Goal: Task Accomplishment & Management: Complete application form

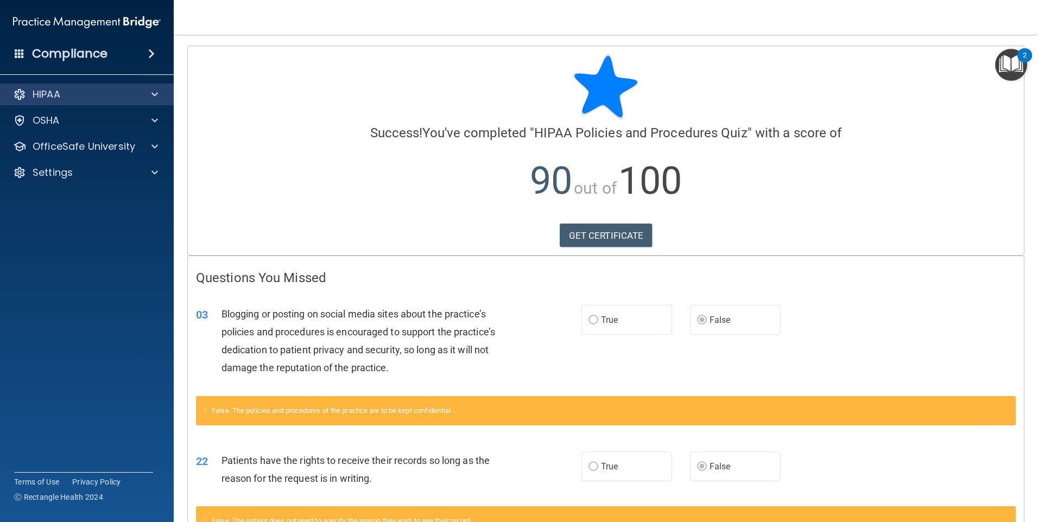
click at [61, 102] on div "HIPAA" at bounding box center [87, 95] width 174 height 22
click at [155, 97] on span at bounding box center [155, 94] width 7 height 13
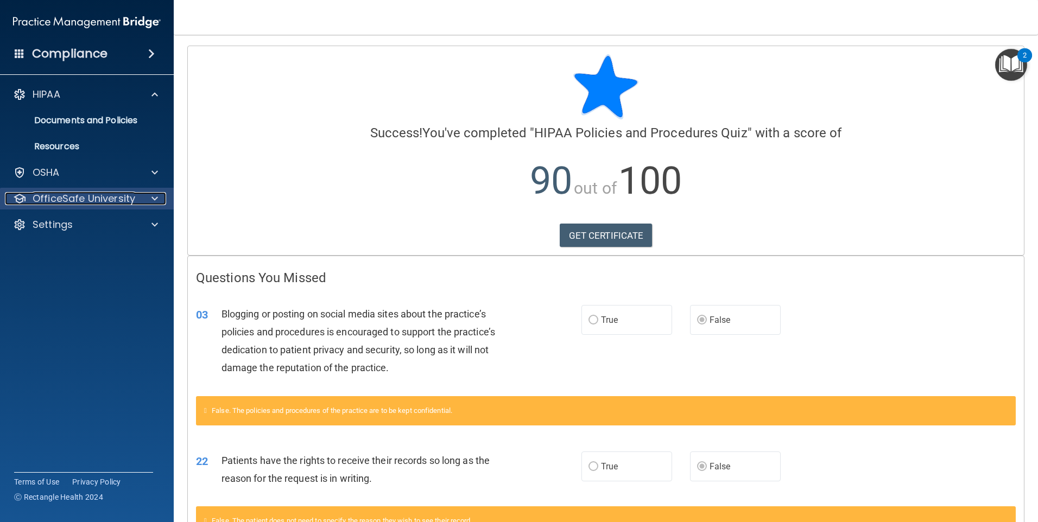
click at [154, 199] on span at bounding box center [155, 198] width 7 height 13
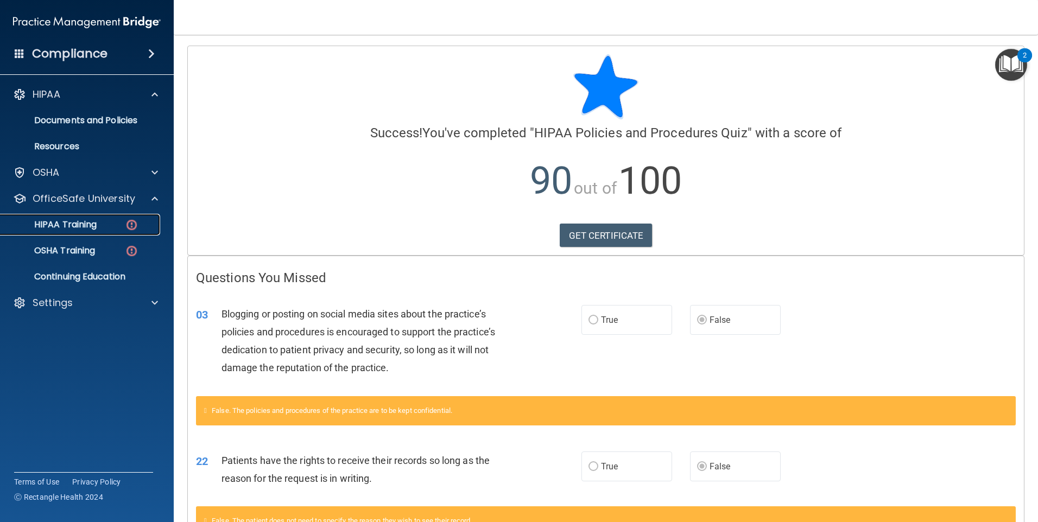
click at [85, 228] on p "HIPAA Training" at bounding box center [52, 224] width 90 height 11
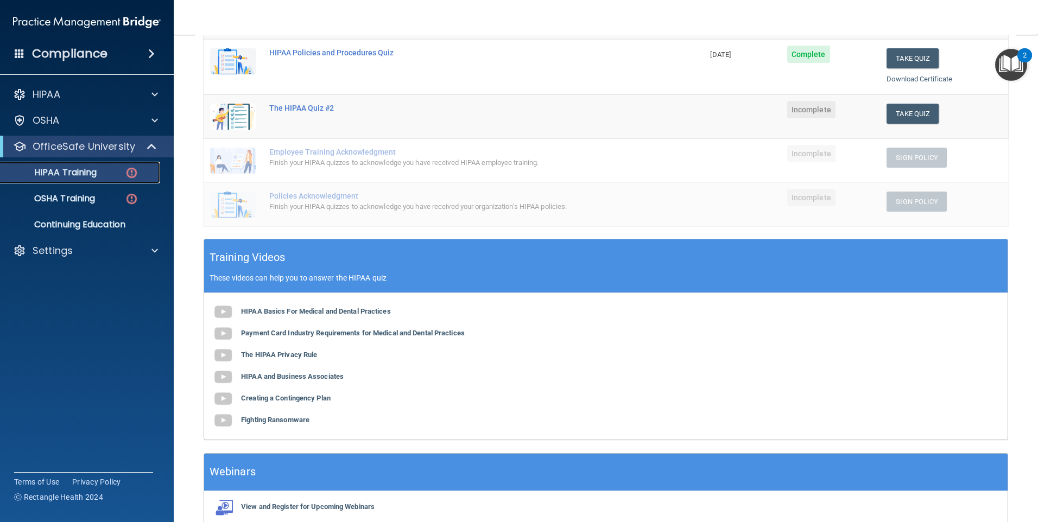
scroll to position [44, 0]
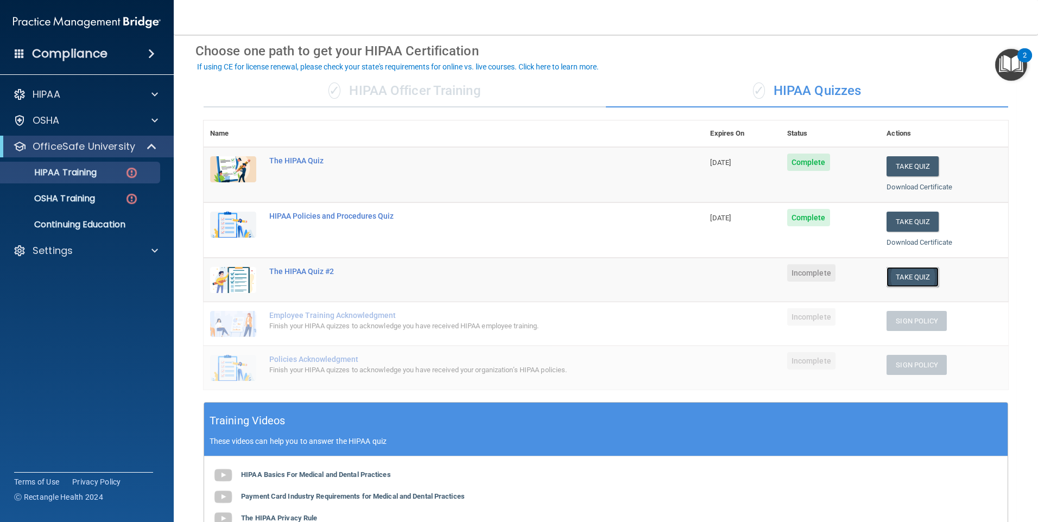
click at [911, 278] on button "Take Quiz" at bounding box center [913, 277] width 52 height 20
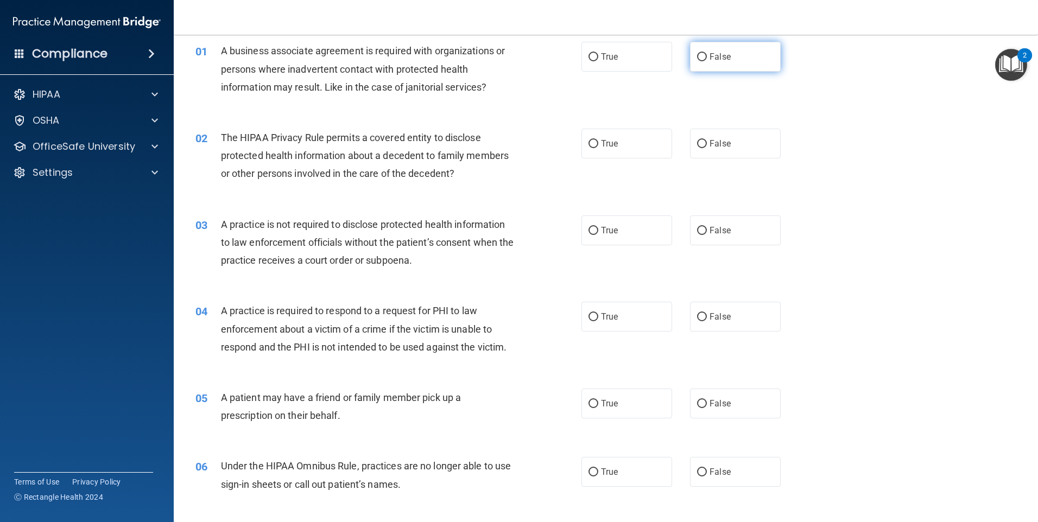
click at [710, 52] on span "False" at bounding box center [720, 57] width 21 height 10
click at [707, 53] on input "False" at bounding box center [702, 57] width 10 height 8
radio input "true"
click at [624, 142] on label "True" at bounding box center [627, 144] width 91 height 30
click at [598, 142] on input "True" at bounding box center [594, 144] width 10 height 8
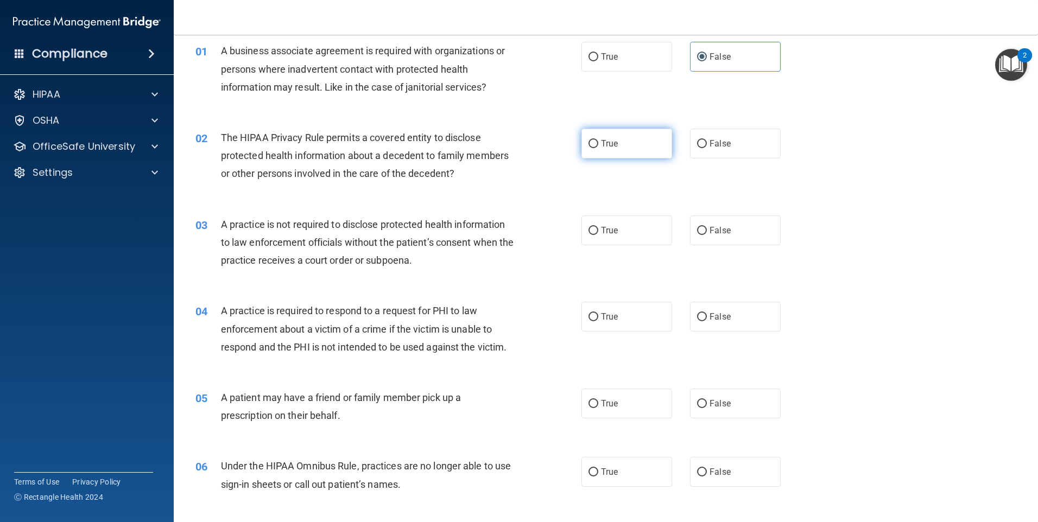
radio input "true"
click at [723, 238] on label "False" at bounding box center [735, 231] width 91 height 30
drag, startPoint x: 722, startPoint y: 238, endPoint x: 697, endPoint y: 229, distance: 27.1
click at [697, 229] on input "False" at bounding box center [702, 231] width 10 height 8
radio input "true"
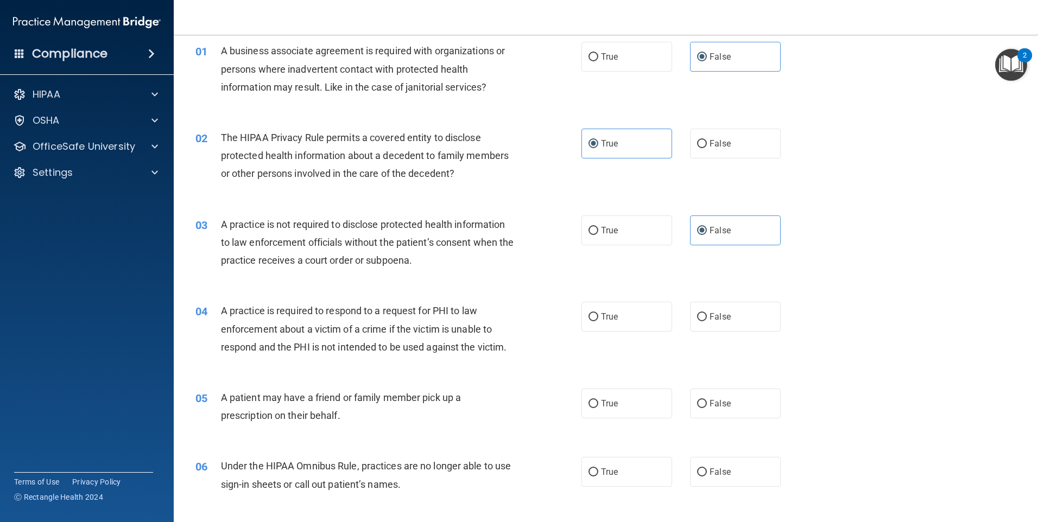
click at [818, 272] on div "03 A practice is not required to disclose protected health information to law e…" at bounding box center [605, 245] width 837 height 87
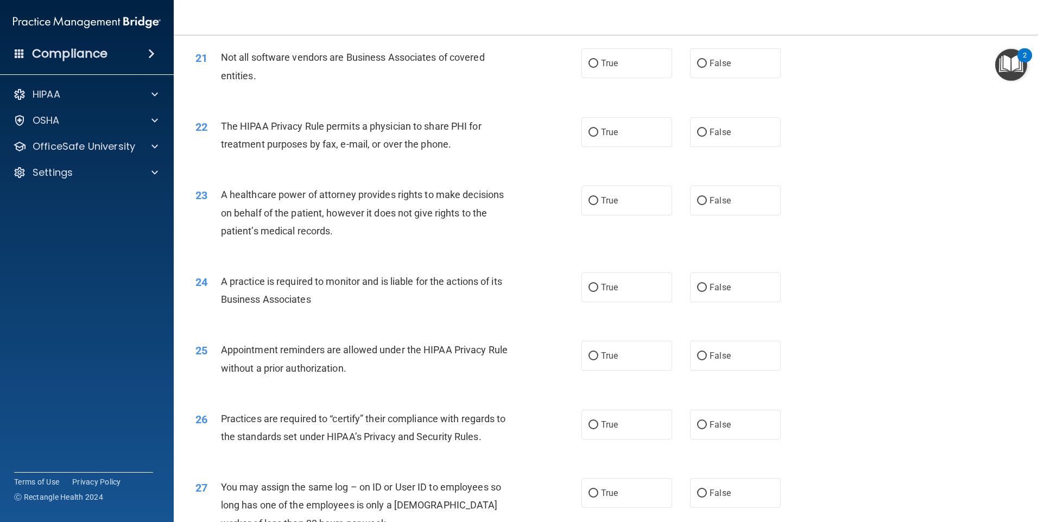
scroll to position [2006, 0]
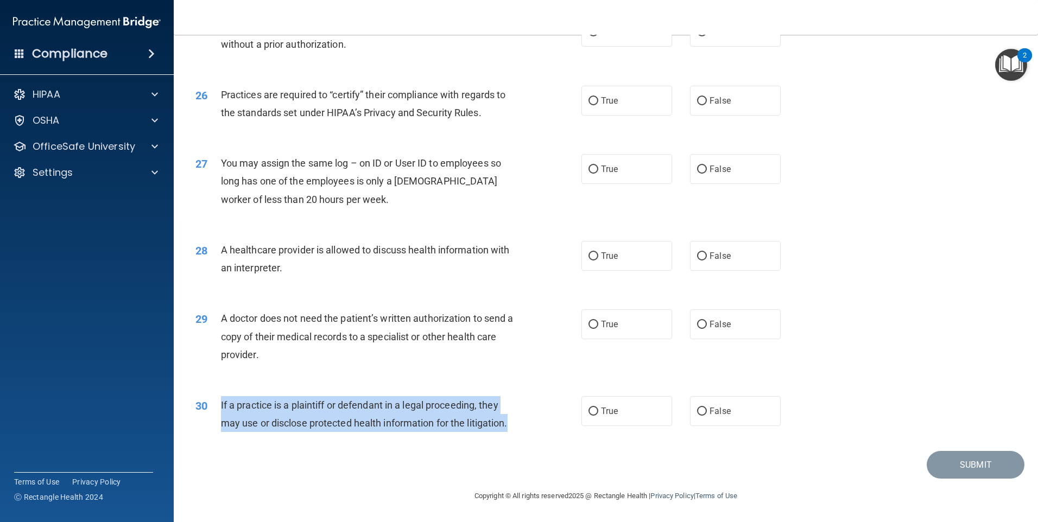
drag, startPoint x: 523, startPoint y: 429, endPoint x: 207, endPoint y: 408, distance: 316.2
click at [207, 408] on div "30 If a practice is a plaintiff or defendant in a legal proceeding, they may us…" at bounding box center [388, 416] width 419 height 41
drag, startPoint x: 207, startPoint y: 408, endPoint x: 306, endPoint y: 436, distance: 102.1
click at [306, 436] on div "30 If a practice is a plaintiff or defendant in a legal proceeding, they may us…" at bounding box center [388, 416] width 419 height 41
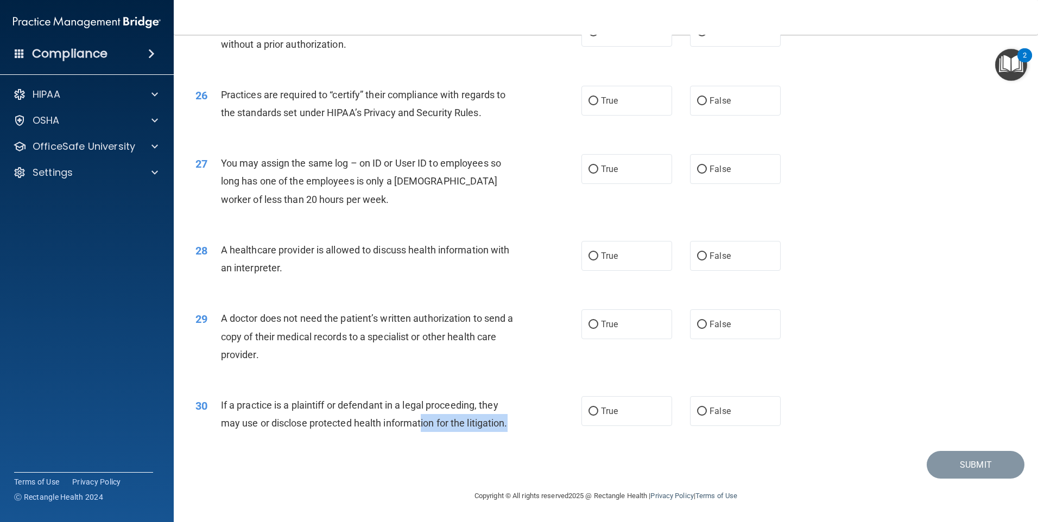
drag, startPoint x: 421, startPoint y: 426, endPoint x: 535, endPoint y: 419, distance: 114.8
click at [535, 419] on div "30 If a practice is a plaintiff or defendant in a legal proceeding, they may us…" at bounding box center [388, 416] width 419 height 41
drag, startPoint x: 535, startPoint y: 419, endPoint x: 535, endPoint y: 429, distance: 9.8
click at [527, 427] on div "30 If a practice is a plaintiff or defendant in a legal proceeding, they may us…" at bounding box center [388, 416] width 419 height 41
drag, startPoint x: 497, startPoint y: 423, endPoint x: 513, endPoint y: 428, distance: 16.8
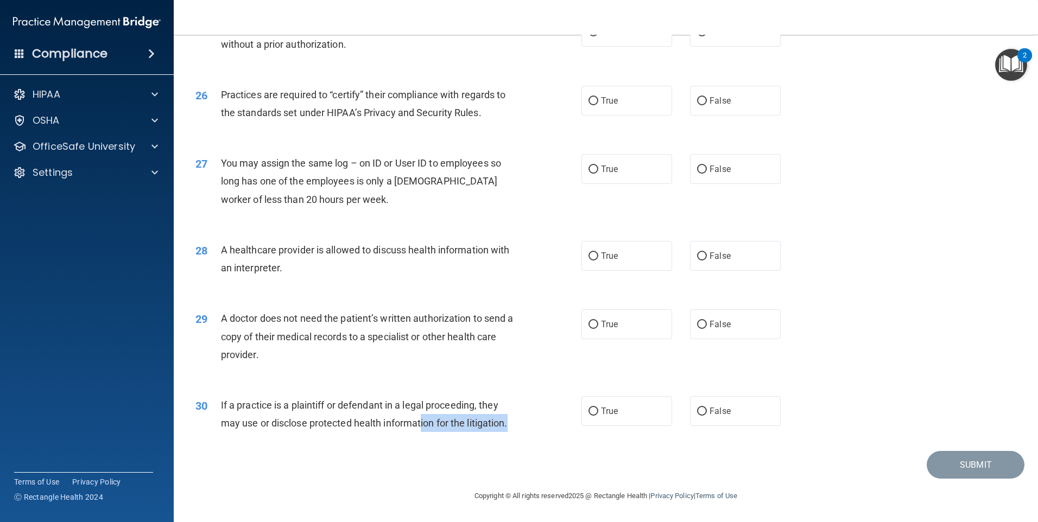
click at [497, 423] on span "If a practice is a plaintiff or defendant in a legal proceeding, they may use o…" at bounding box center [364, 414] width 287 height 29
click at [511, 425] on div "If a practice is a plaintiff or defendant in a legal proceeding, they may use o…" at bounding box center [372, 414] width 302 height 36
click at [721, 413] on span "False" at bounding box center [720, 411] width 21 height 10
click at [707, 413] on input "False" at bounding box center [702, 412] width 10 height 8
radio input "true"
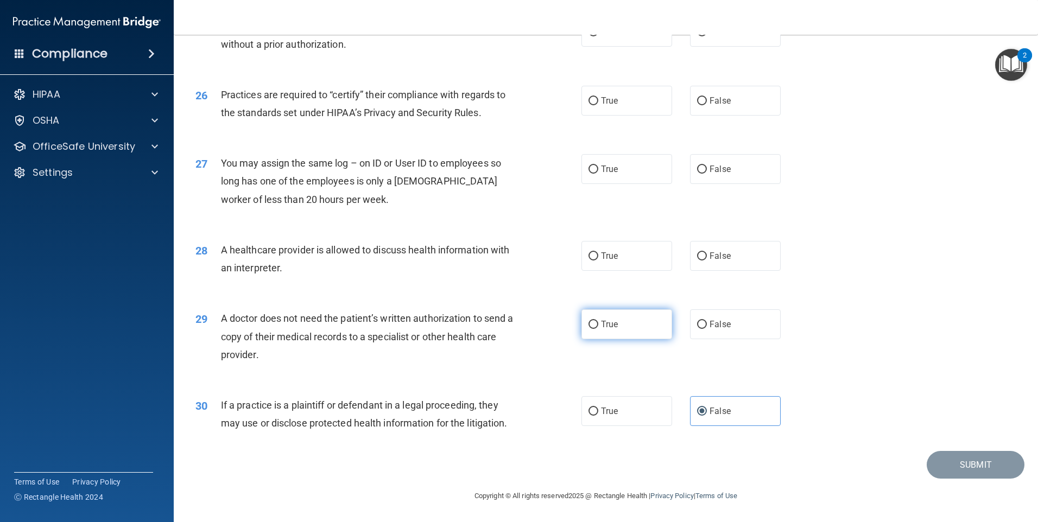
click at [654, 327] on label "True" at bounding box center [627, 325] width 91 height 30
click at [598, 327] on input "True" at bounding box center [594, 325] width 10 height 8
radio input "true"
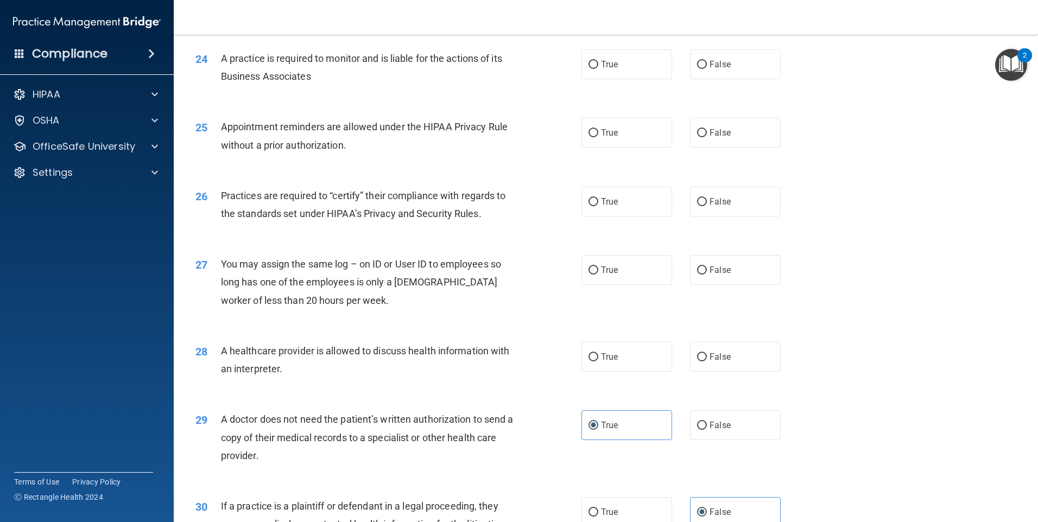
scroll to position [1897, 0]
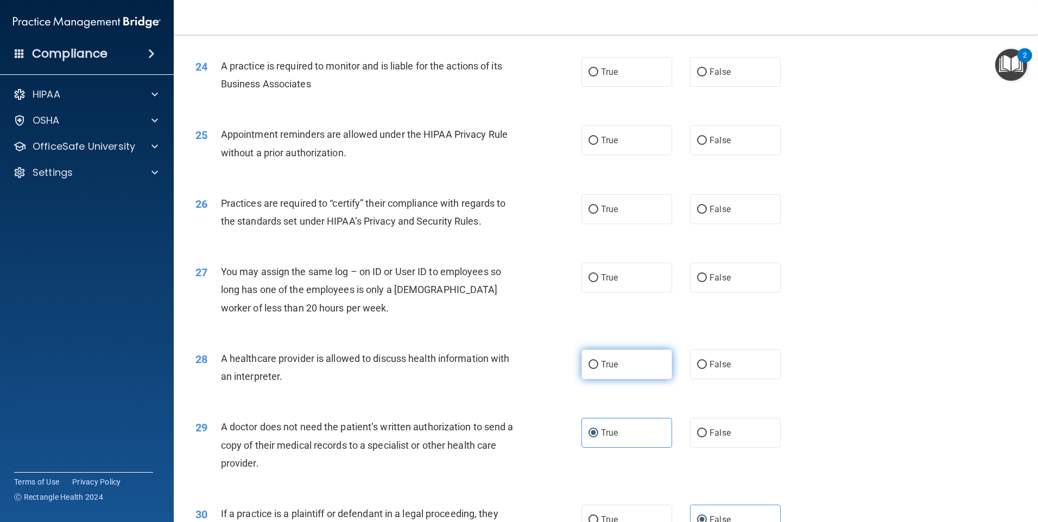
click at [642, 361] on label "True" at bounding box center [627, 365] width 91 height 30
click at [598, 361] on input "True" at bounding box center [594, 365] width 10 height 8
radio input "true"
click at [128, 16] on img at bounding box center [87, 22] width 148 height 22
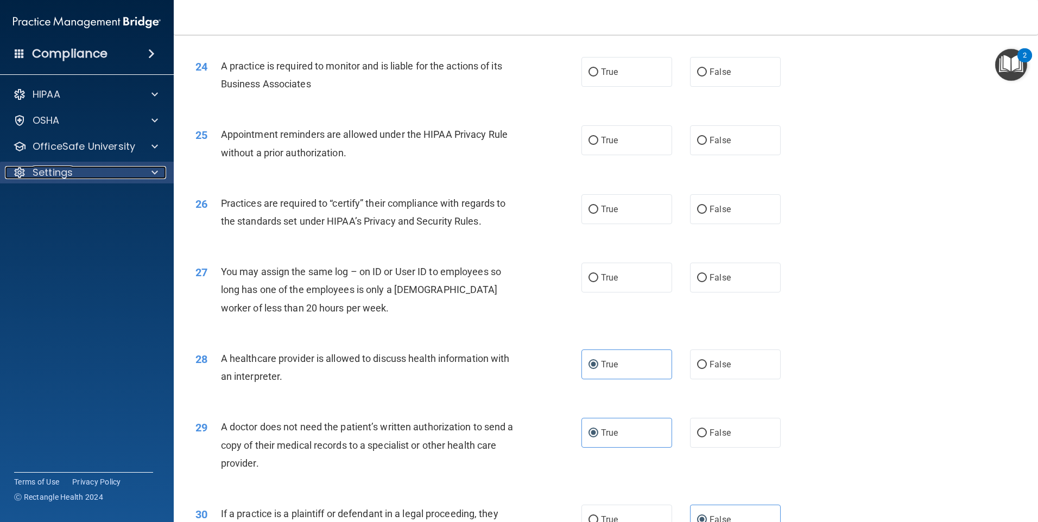
click at [156, 172] on span at bounding box center [155, 172] width 7 height 13
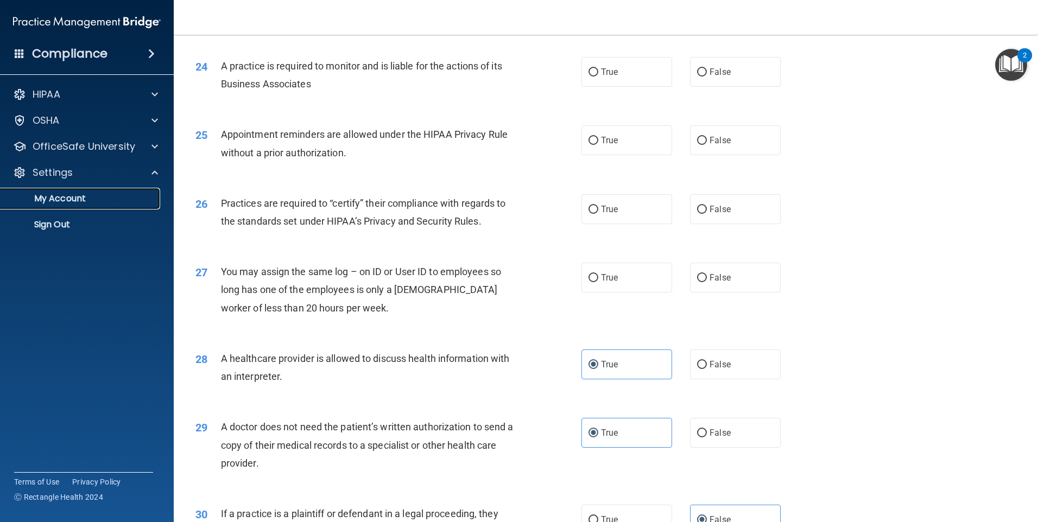
click at [74, 193] on p "My Account" at bounding box center [81, 198] width 148 height 11
